Goal: Information Seeking & Learning: Understand process/instructions

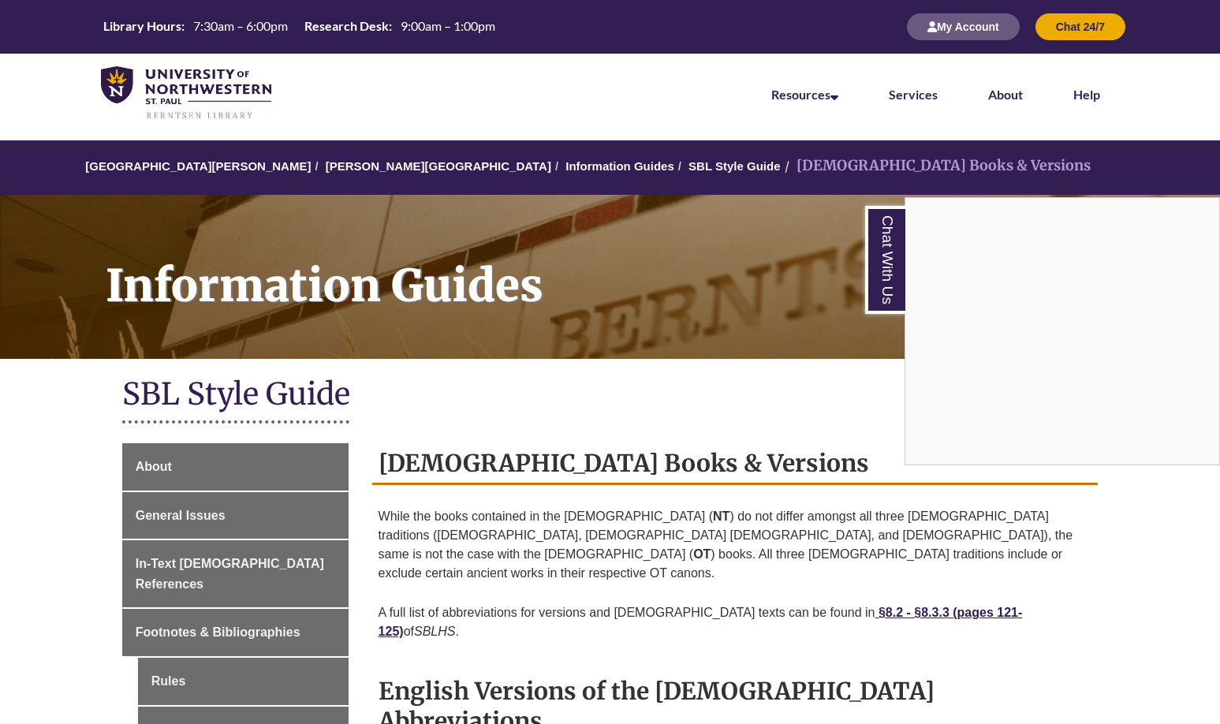
click at [619, 488] on div "Chat With Us" at bounding box center [610, 362] width 1220 height 724
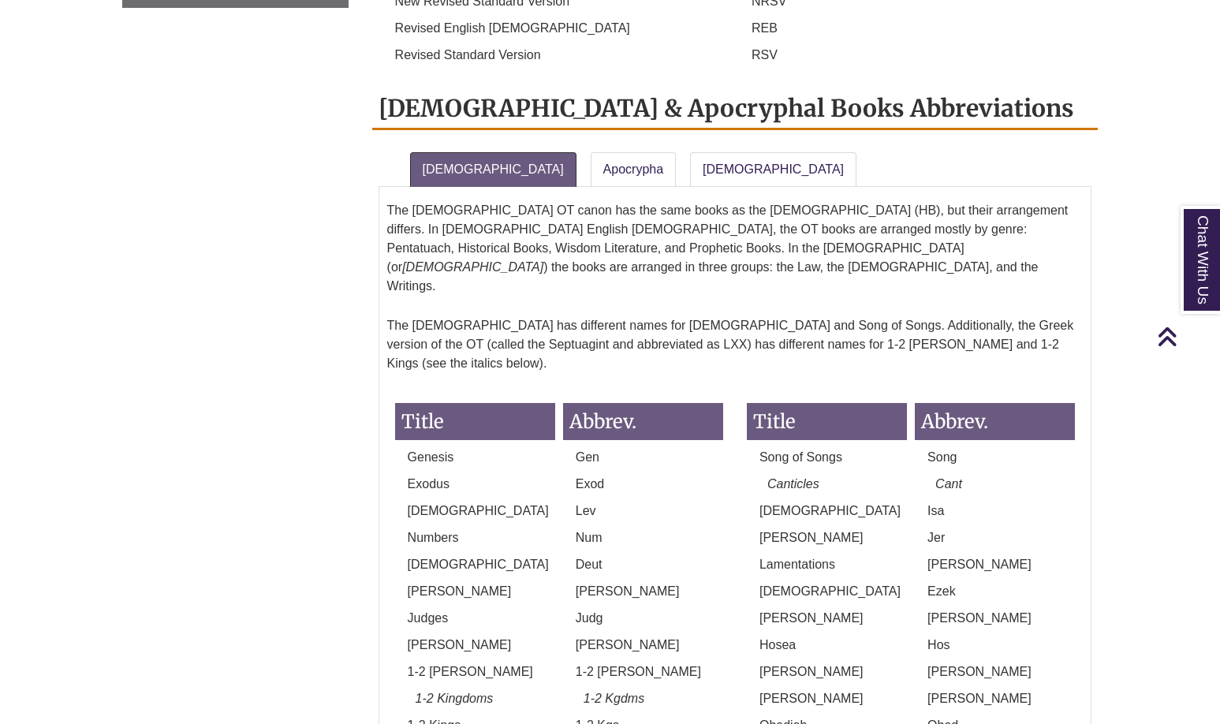
scroll to position [1242, 0]
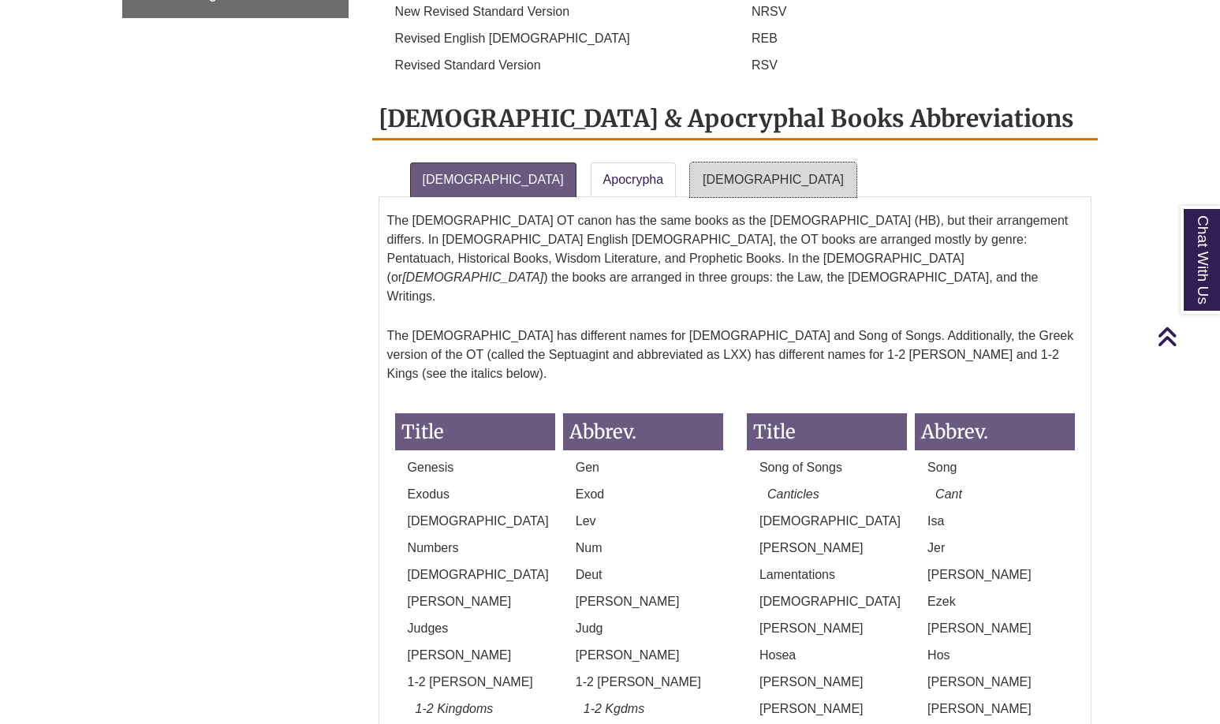
click at [690, 162] on link "New Testament" at bounding box center [773, 179] width 166 height 35
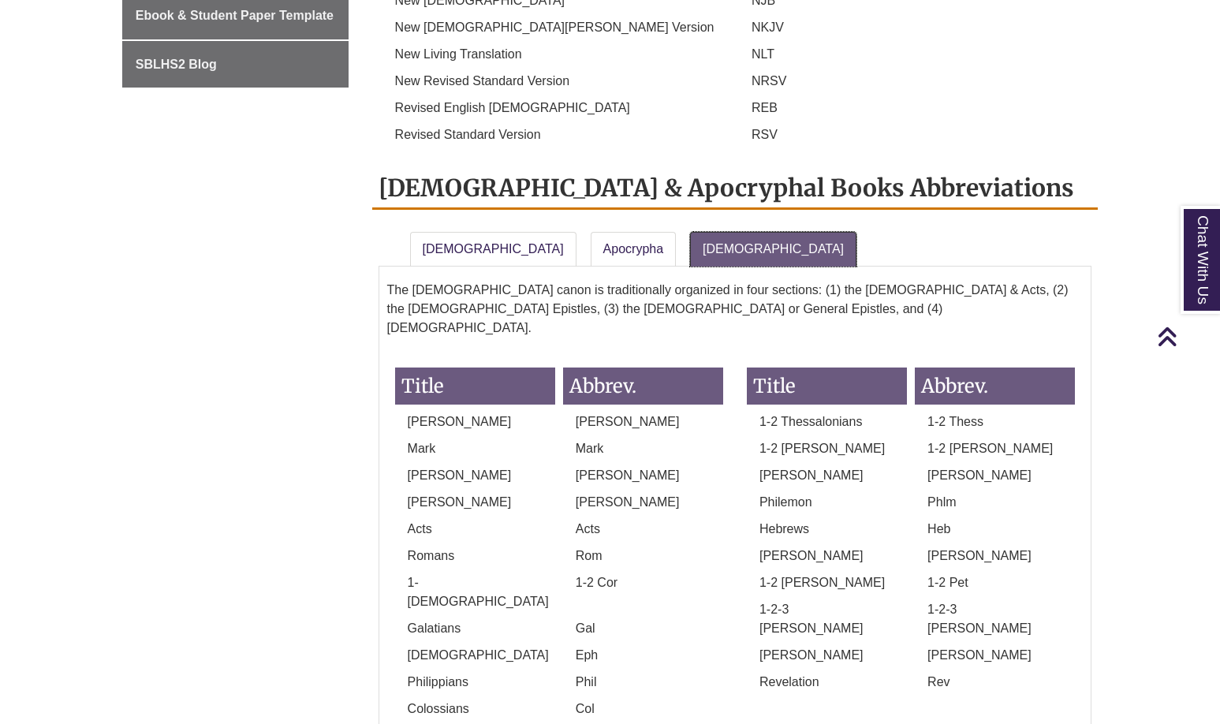
scroll to position [1162, 0]
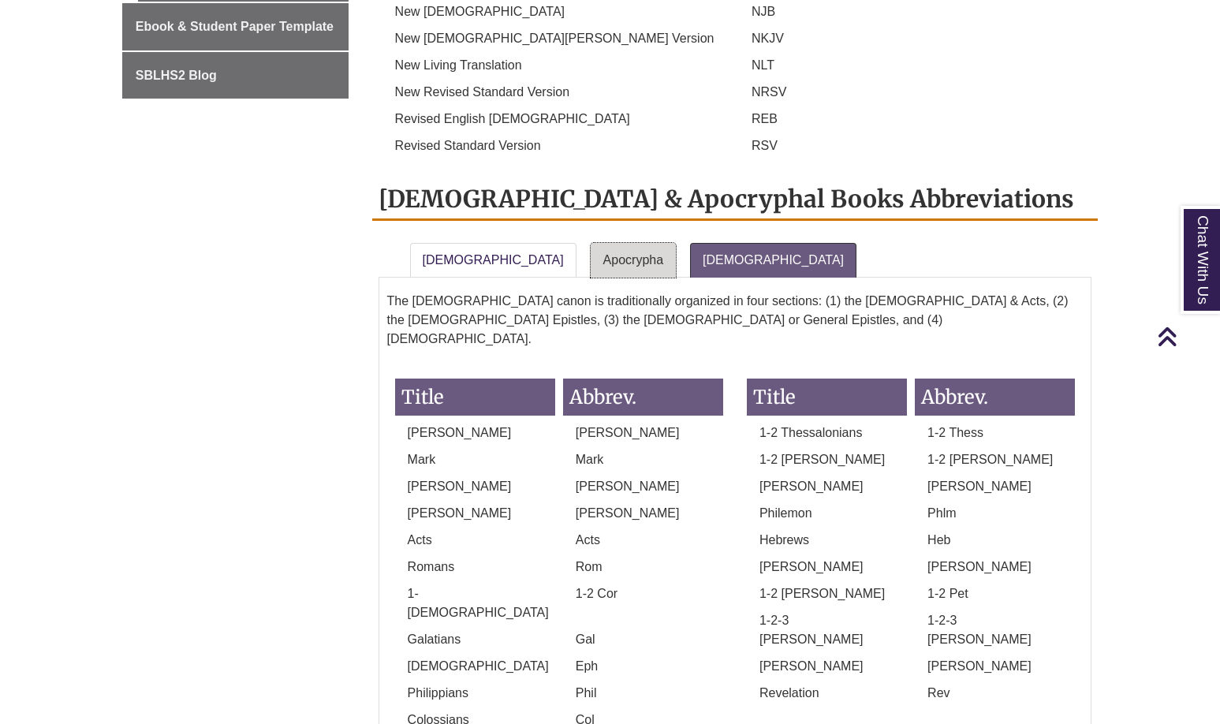
click at [590, 243] on link "Apocrypha" at bounding box center [633, 260] width 86 height 35
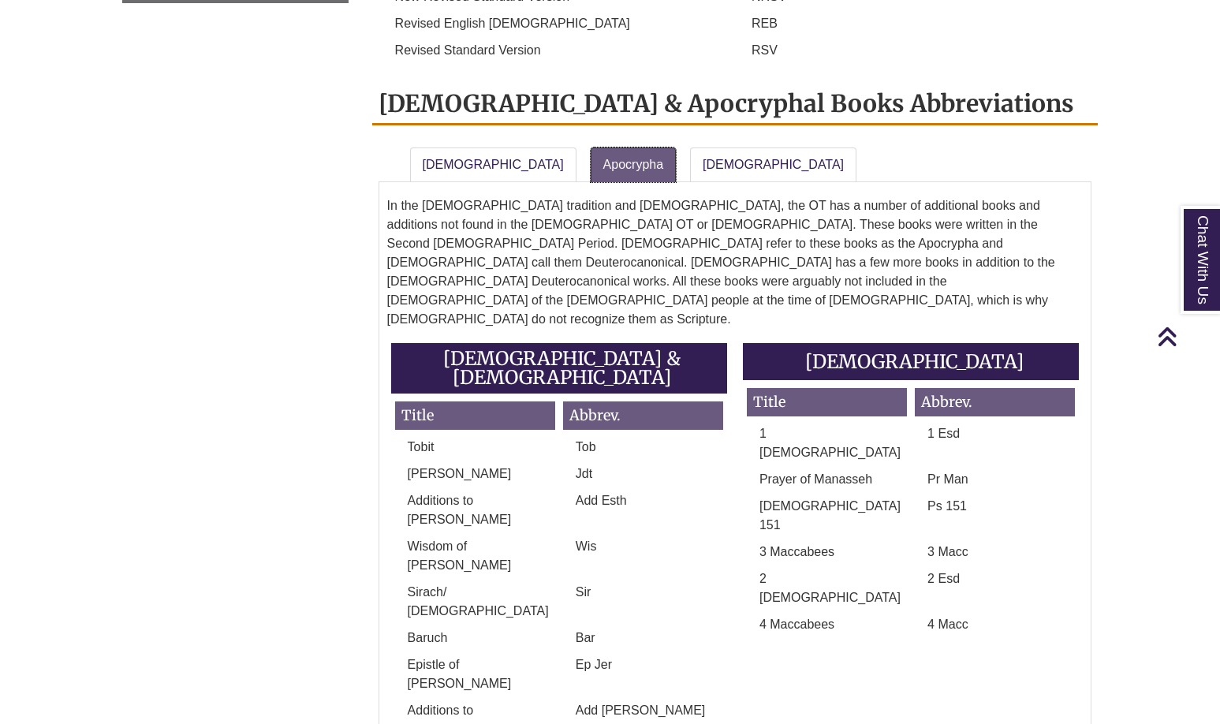
scroll to position [1257, 0]
click at [693, 148] on link "New Testament" at bounding box center [773, 165] width 166 height 35
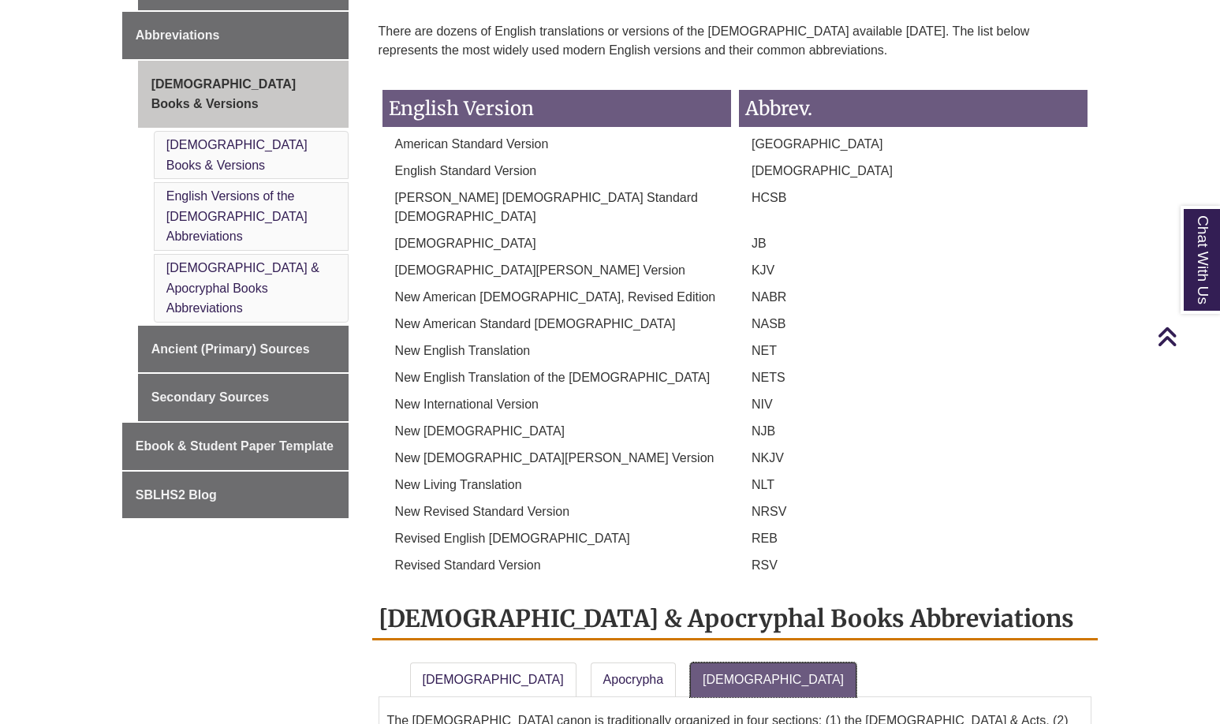
scroll to position [487, 0]
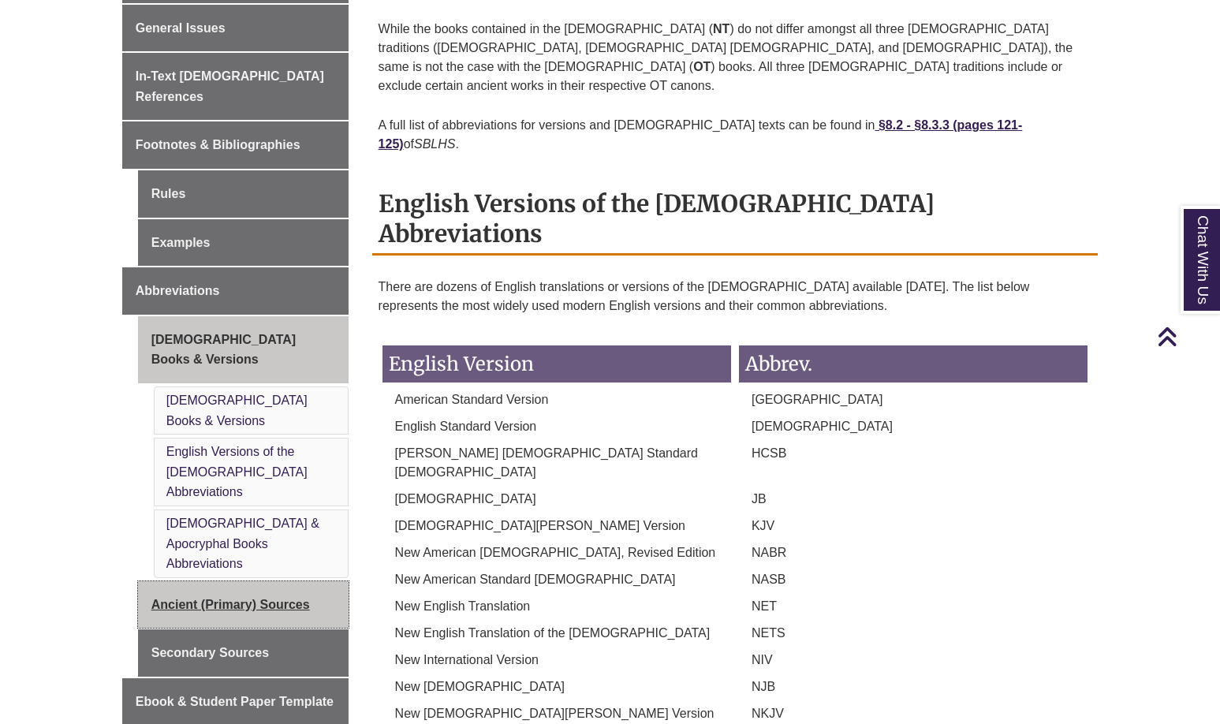
click at [285, 581] on link "Ancient (Primary) Sources" at bounding box center [243, 604] width 210 height 47
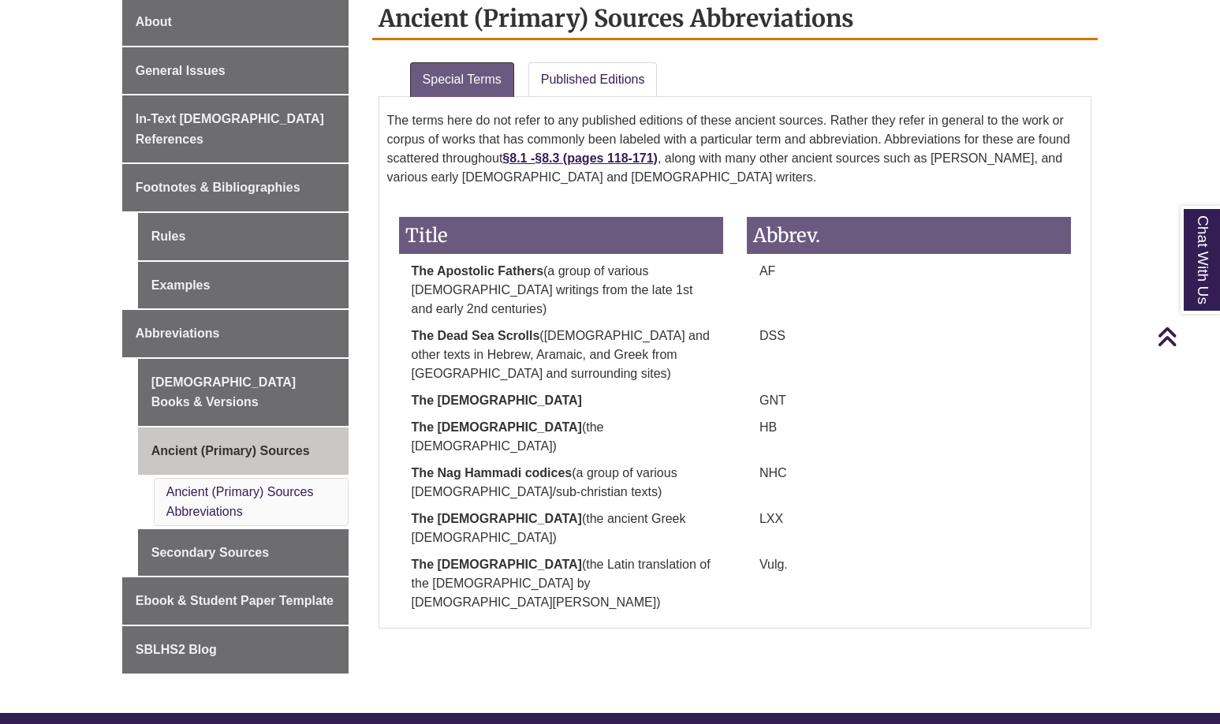
scroll to position [448, 0]
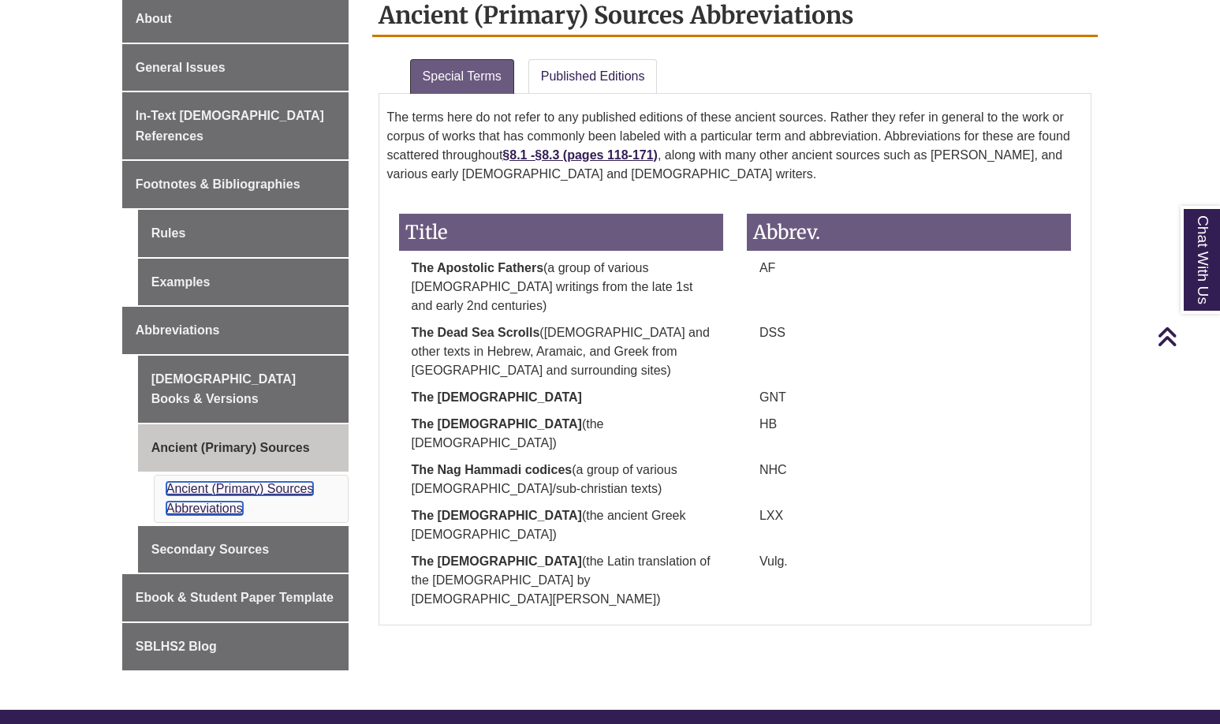
click at [203, 482] on link "Ancient (Primary) Sources Abbreviations" at bounding box center [239, 499] width 147 height 34
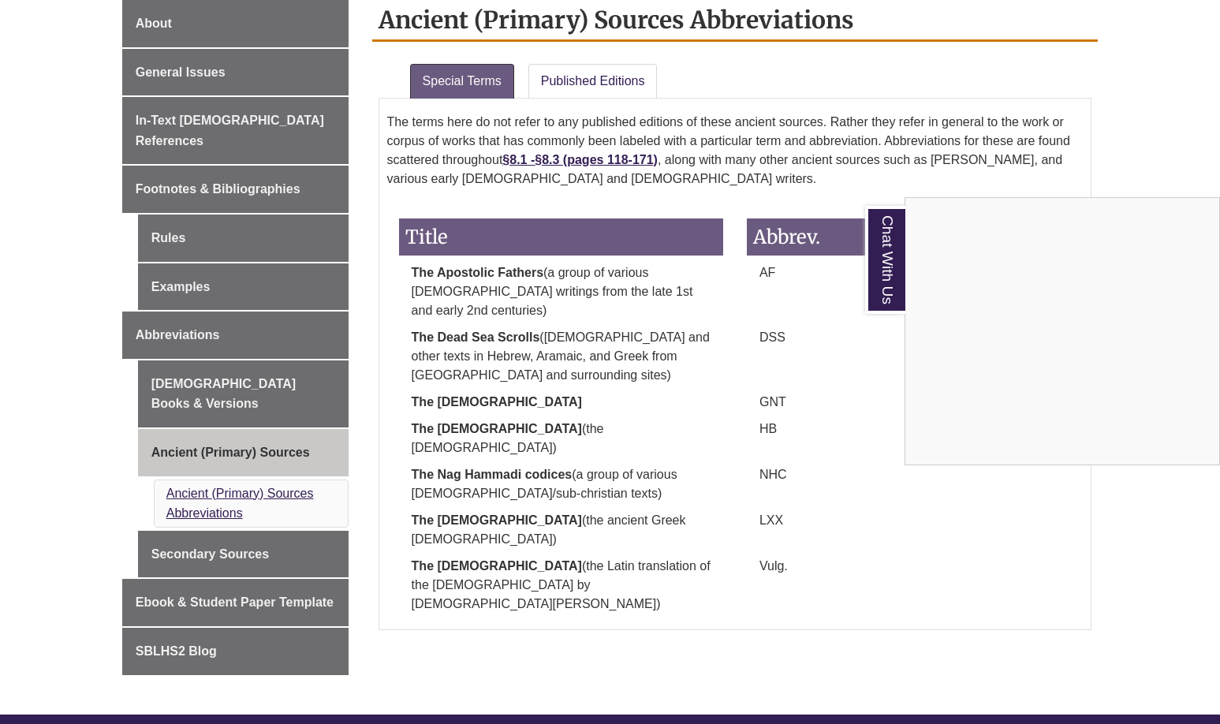
click at [218, 456] on div "Chat With Us" at bounding box center [610, 362] width 1220 height 724
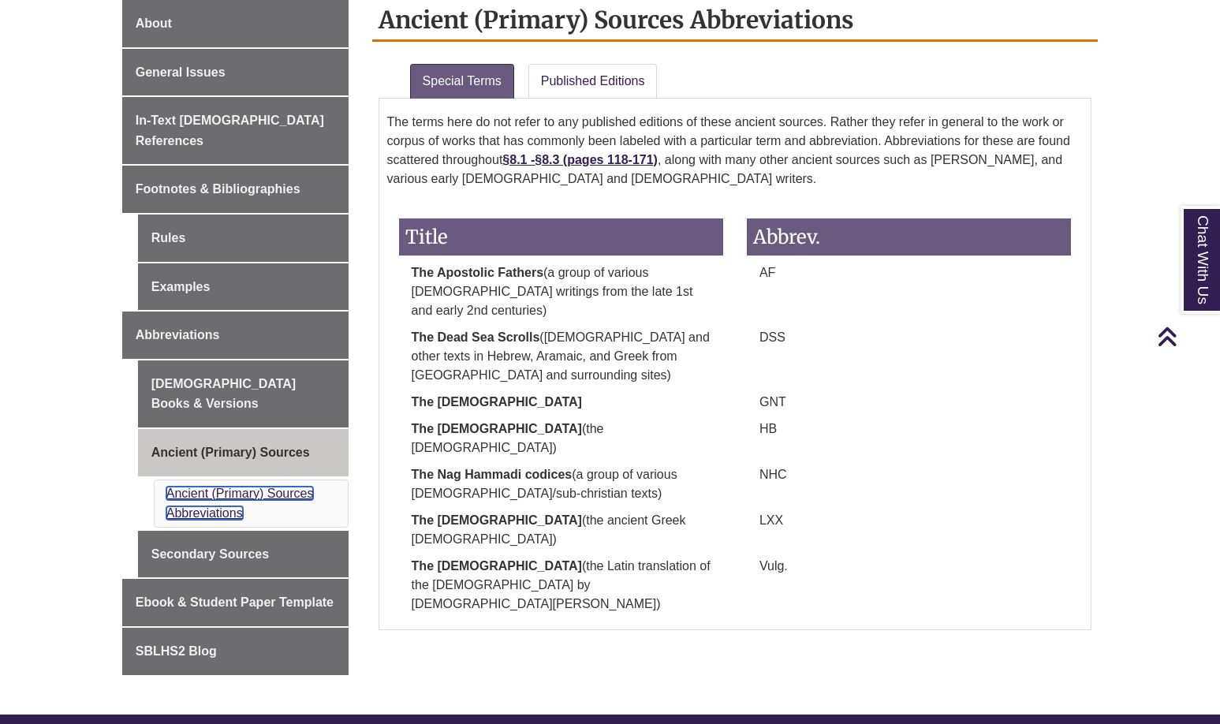
click at [218, 486] on link "Ancient (Primary) Sources Abbreviations" at bounding box center [239, 503] width 147 height 34
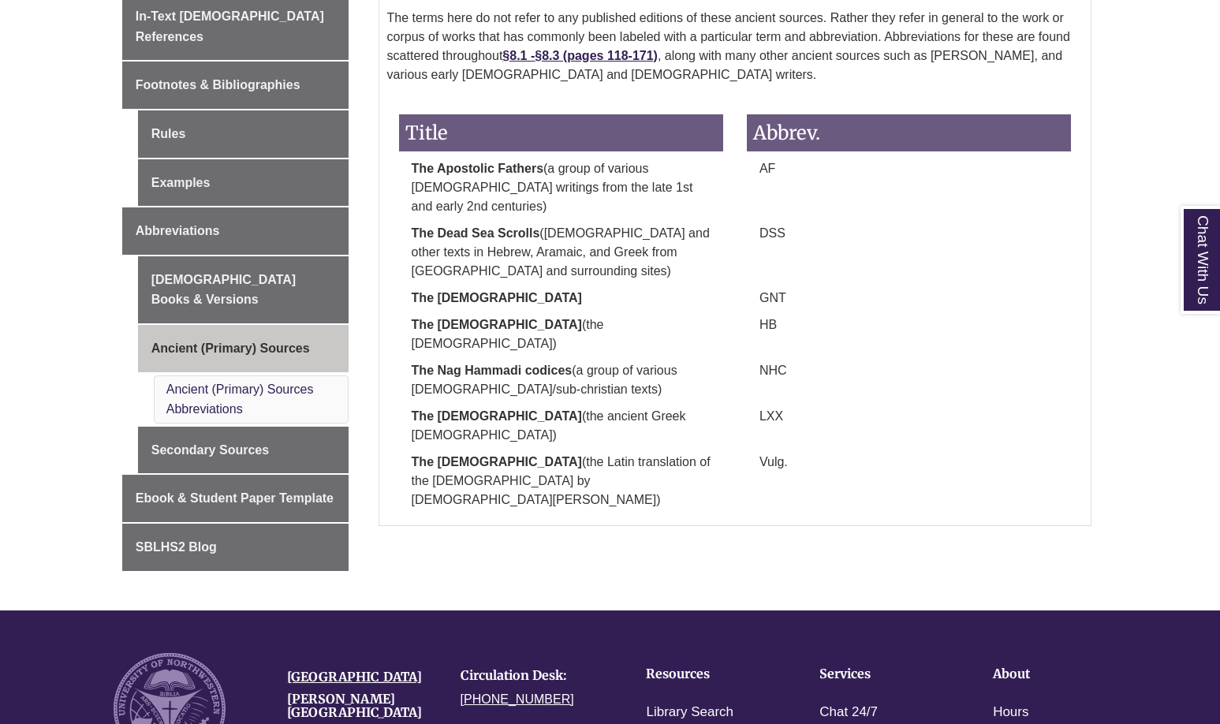
scroll to position [780, 0]
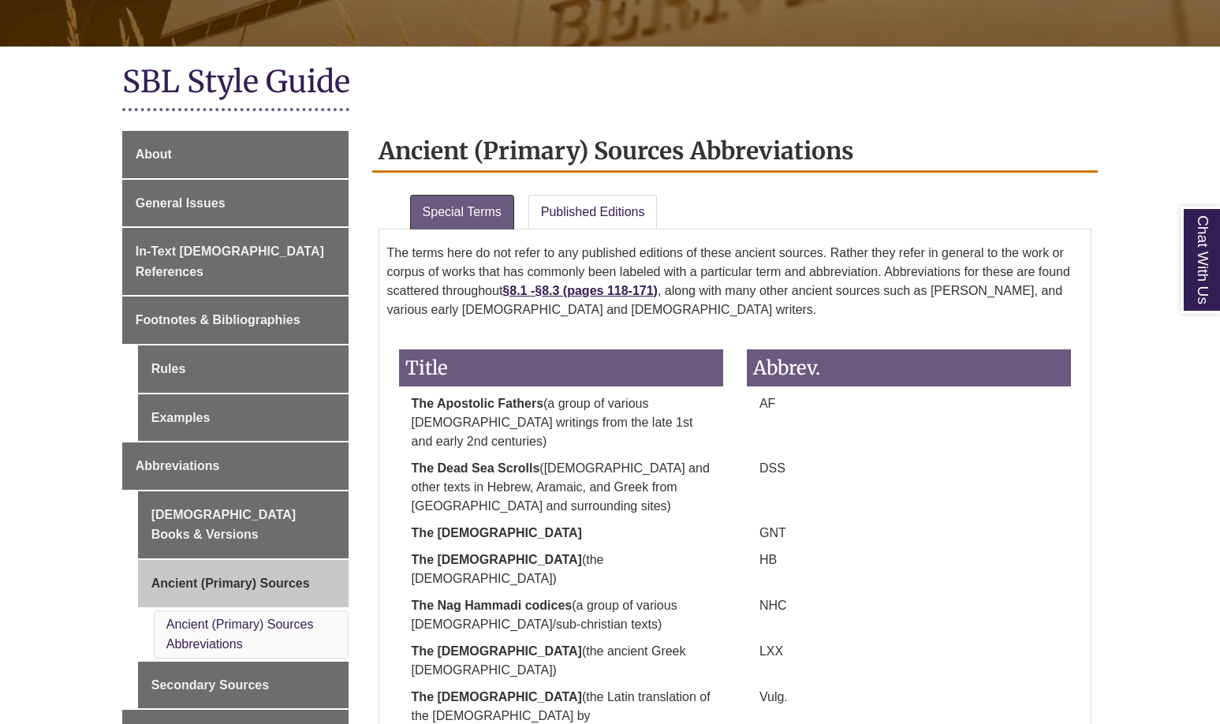
scroll to position [343, 0]
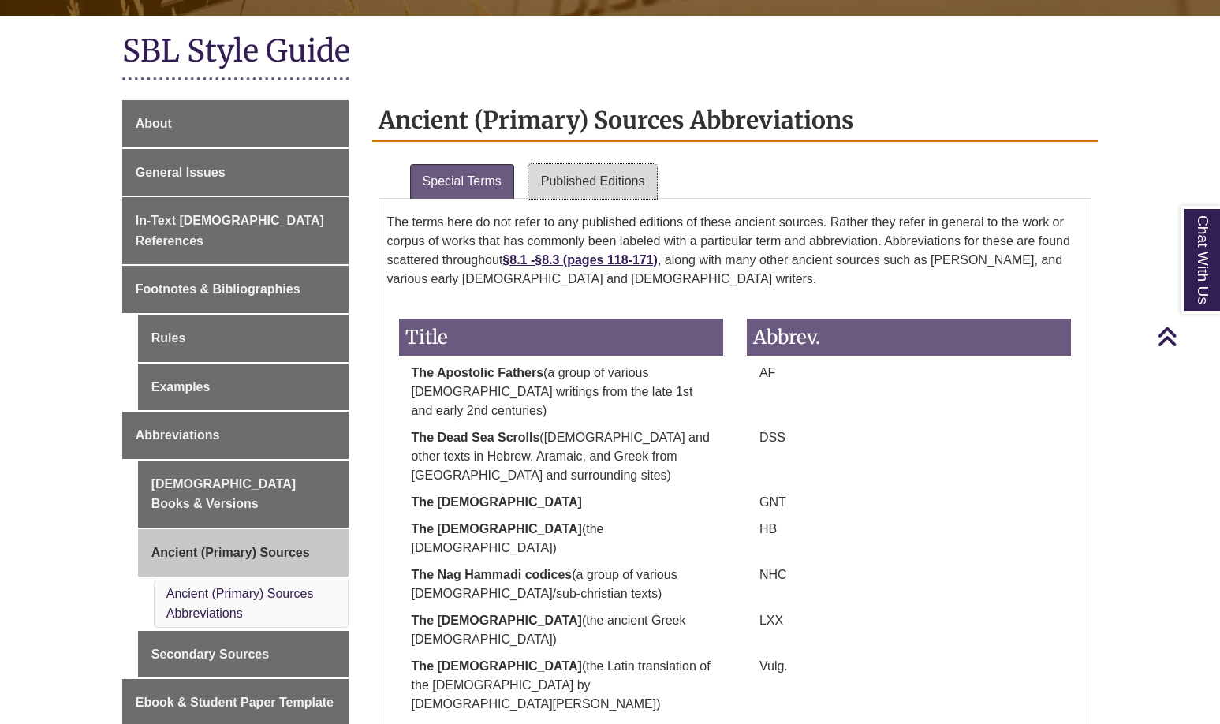
click at [628, 194] on link "Published Editions" at bounding box center [592, 181] width 129 height 35
